Goal: Transaction & Acquisition: Purchase product/service

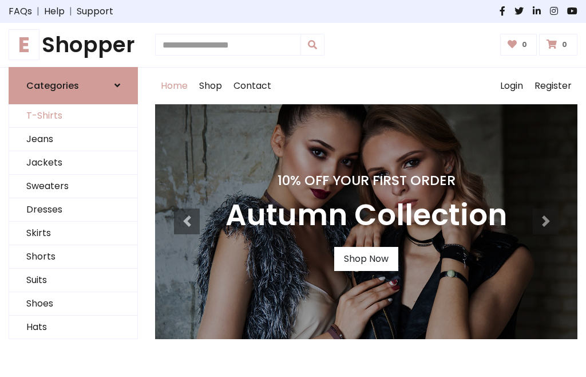
click at [73, 116] on link "T-Shirts" at bounding box center [73, 115] width 128 height 23
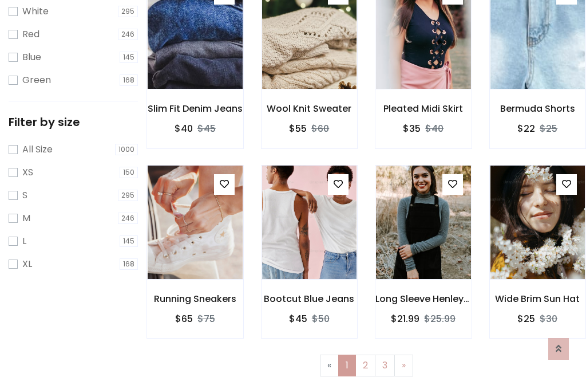
scroll to position [21, 0]
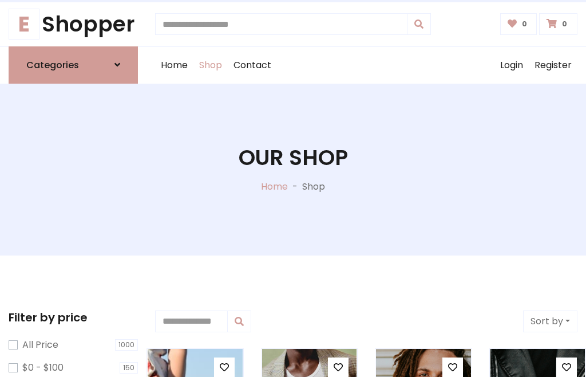
click at [293, 169] on h1 "Our Shop" at bounding box center [293, 158] width 109 height 26
click at [366, 65] on div "Home Shop Contact Log out Login Register" at bounding box center [366, 65] width 422 height 37
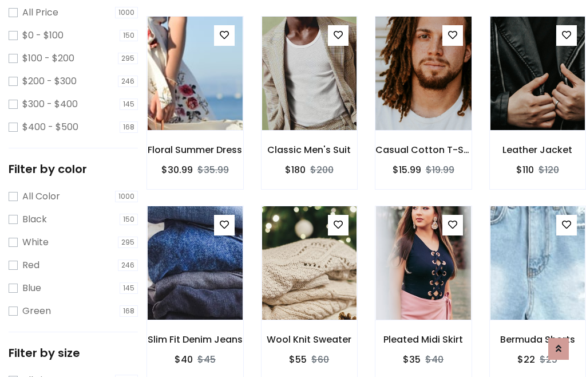
click at [423, 94] on img at bounding box center [423, 73] width 114 height 275
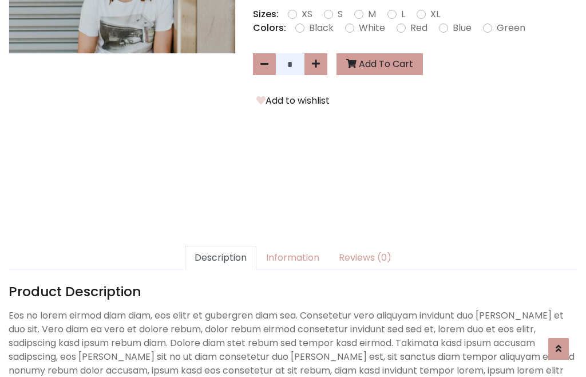
scroll to position [280, 0]
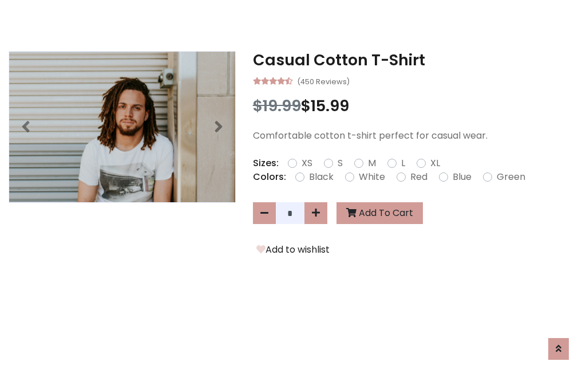
click at [415, 60] on h3 "Casual Cotton T-Shirt" at bounding box center [415, 60] width 325 height 18
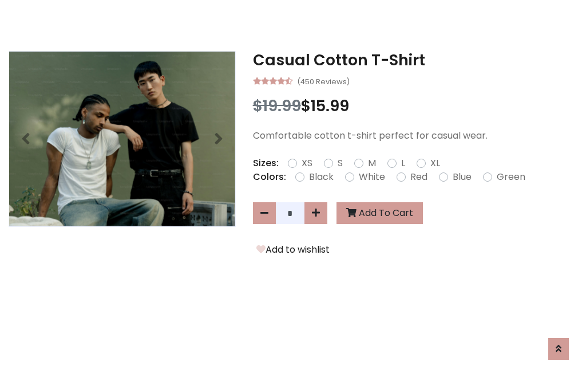
click at [415, 60] on h3 "Casual Cotton T-Shirt" at bounding box center [415, 60] width 325 height 18
